Goal: Task Accomplishment & Management: Use online tool/utility

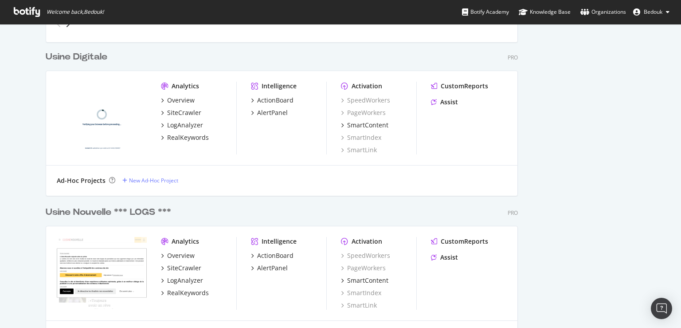
scroll to position [2256, 0]
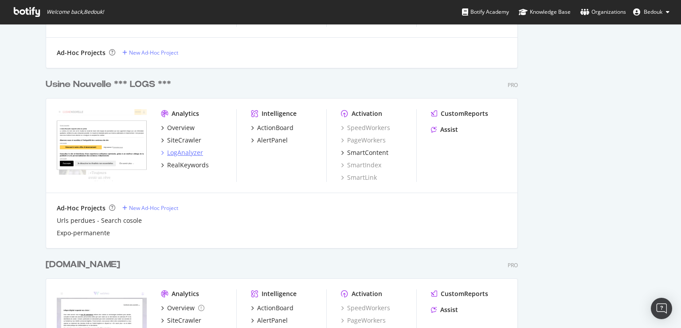
click at [182, 153] on div "LogAnalyzer" at bounding box center [185, 152] width 36 height 9
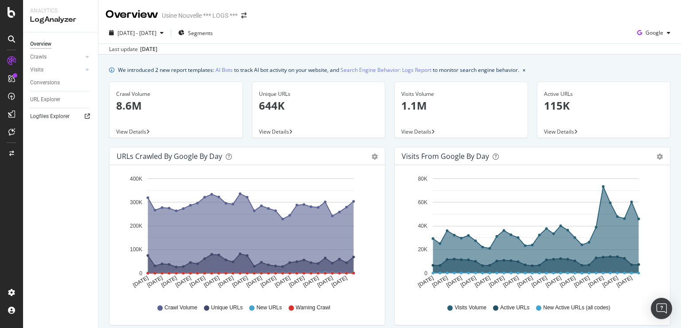
click at [87, 116] on icon at bounding box center [87, 116] width 5 height 5
click at [89, 118] on icon at bounding box center [87, 116] width 5 height 5
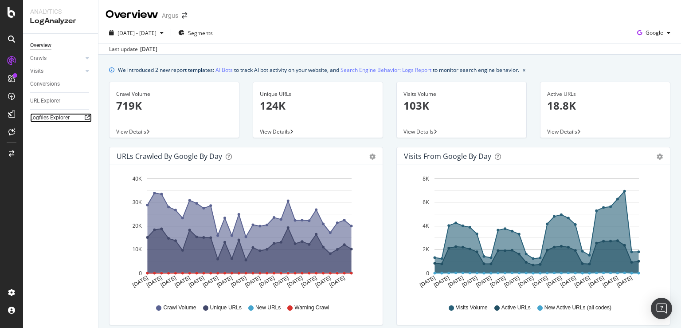
click at [71, 118] on link "Logfiles Explorer" at bounding box center [61, 117] width 62 height 9
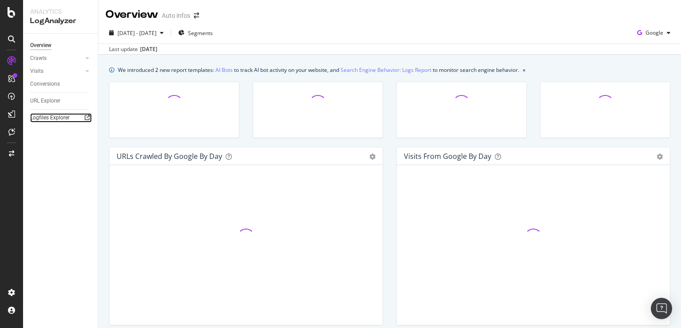
click at [88, 118] on icon at bounding box center [87, 117] width 5 height 5
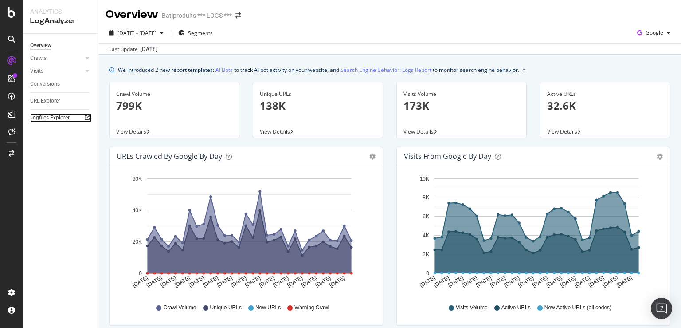
click at [90, 115] on div at bounding box center [87, 117] width 9 height 9
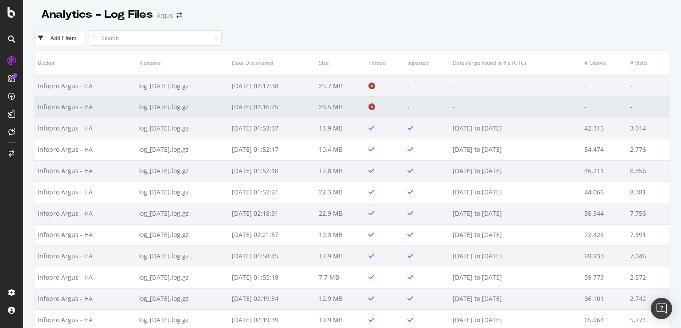
click at [249, 110] on td "2025-09-03 02:16:25" at bounding box center [272, 106] width 87 height 21
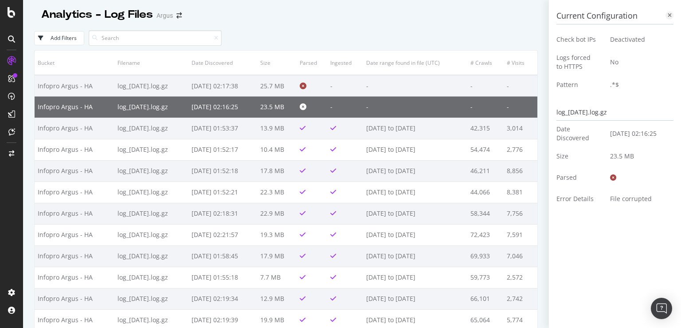
click at [668, 16] on icon at bounding box center [670, 15] width 4 height 5
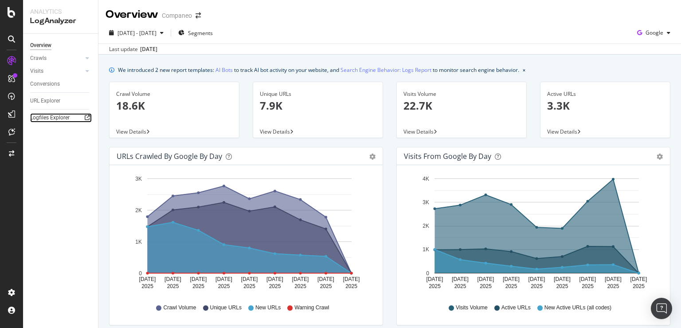
click at [88, 118] on icon at bounding box center [87, 117] width 5 height 5
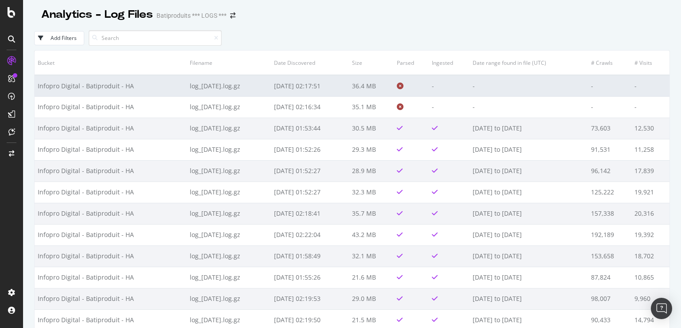
click at [349, 88] on td "2025-09-04 02:17:51" at bounding box center [310, 85] width 78 height 21
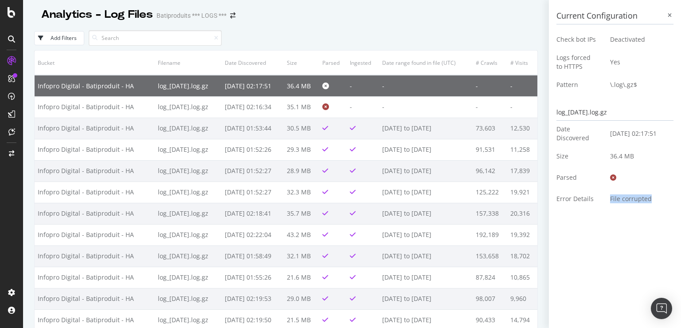
drag, startPoint x: 600, startPoint y: 200, endPoint x: 651, endPoint y: 200, distance: 50.6
click at [651, 200] on td "File corrupted" at bounding box center [639, 198] width 70 height 21
copy td "File corrupted"
click at [446, 25] on div at bounding box center [286, 24] width 504 height 4
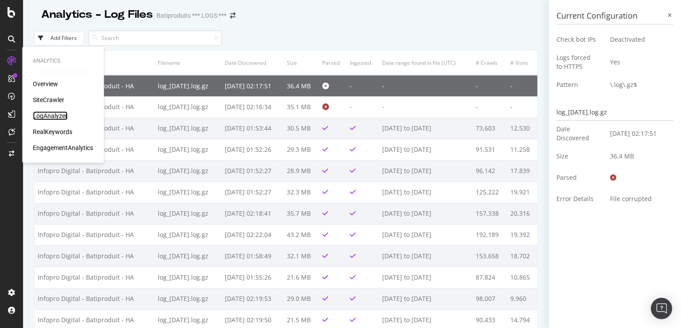
click at [60, 116] on div "LogAnalyzer" at bounding box center [50, 115] width 35 height 9
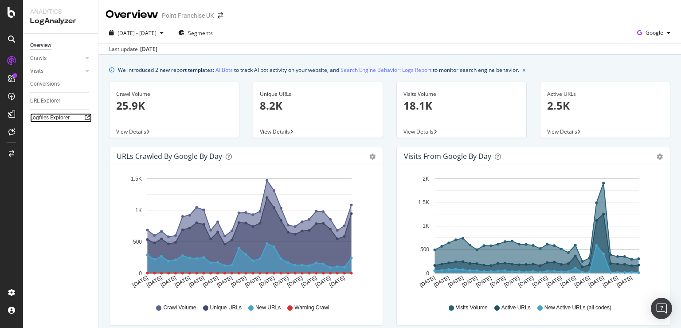
click at [90, 116] on icon at bounding box center [87, 117] width 5 height 5
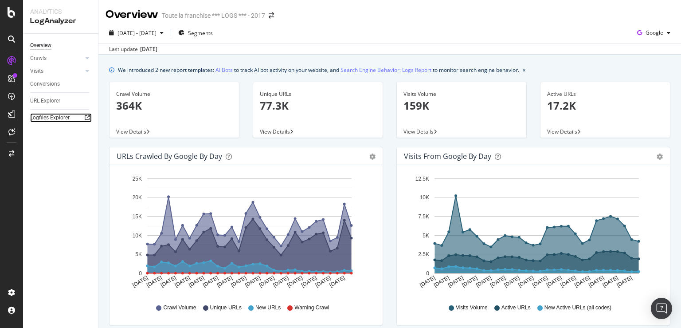
click at [87, 117] on icon at bounding box center [87, 117] width 5 height 5
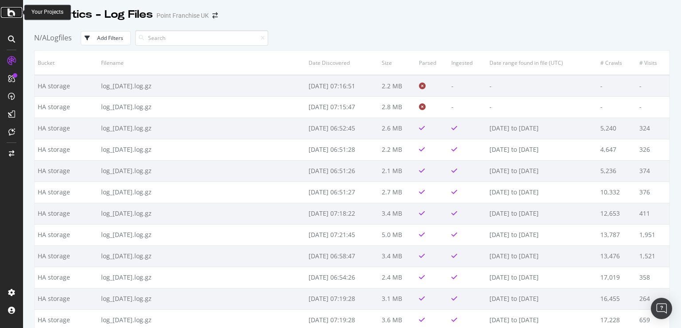
click at [14, 12] on icon at bounding box center [12, 12] width 8 height 11
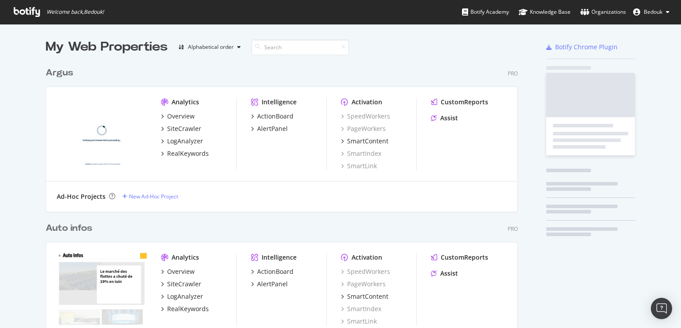
scroll to position [320, 666]
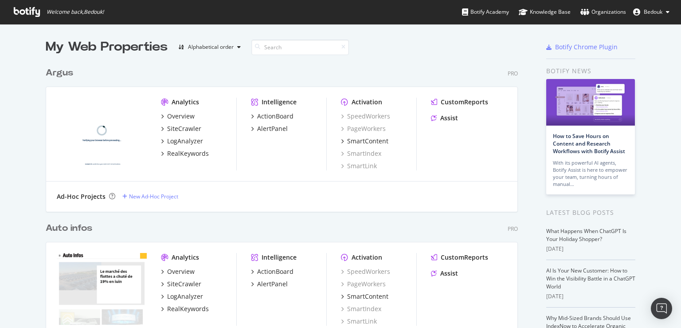
click at [648, 14] on span "Bedouk" at bounding box center [653, 12] width 19 height 8
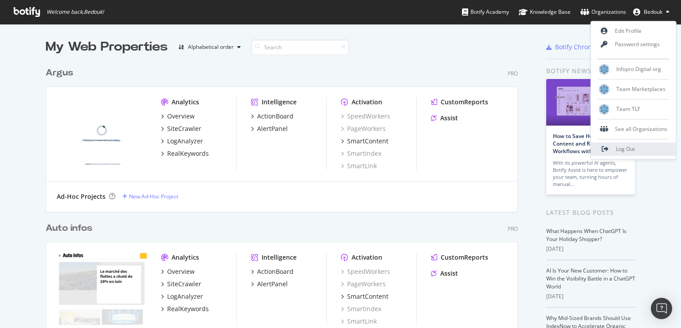
click at [624, 150] on span "Log Out" at bounding box center [625, 149] width 19 height 8
